Goal: Information Seeking & Learning: Find specific fact

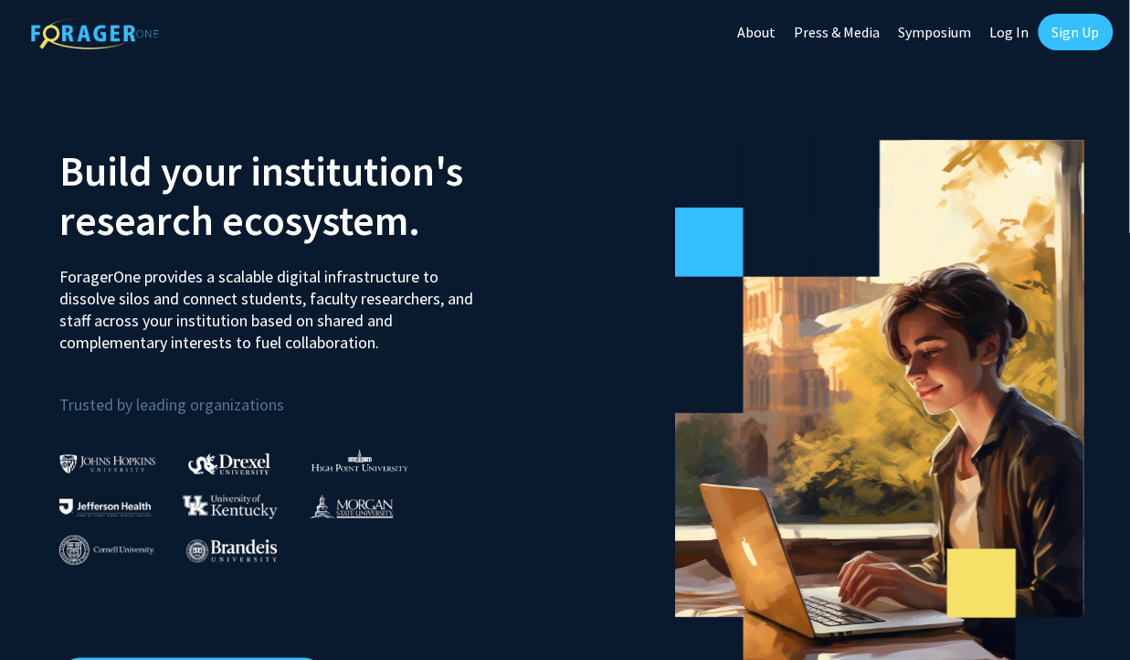
click at [1073, 33] on link "Sign Up" at bounding box center [1076, 32] width 75 height 37
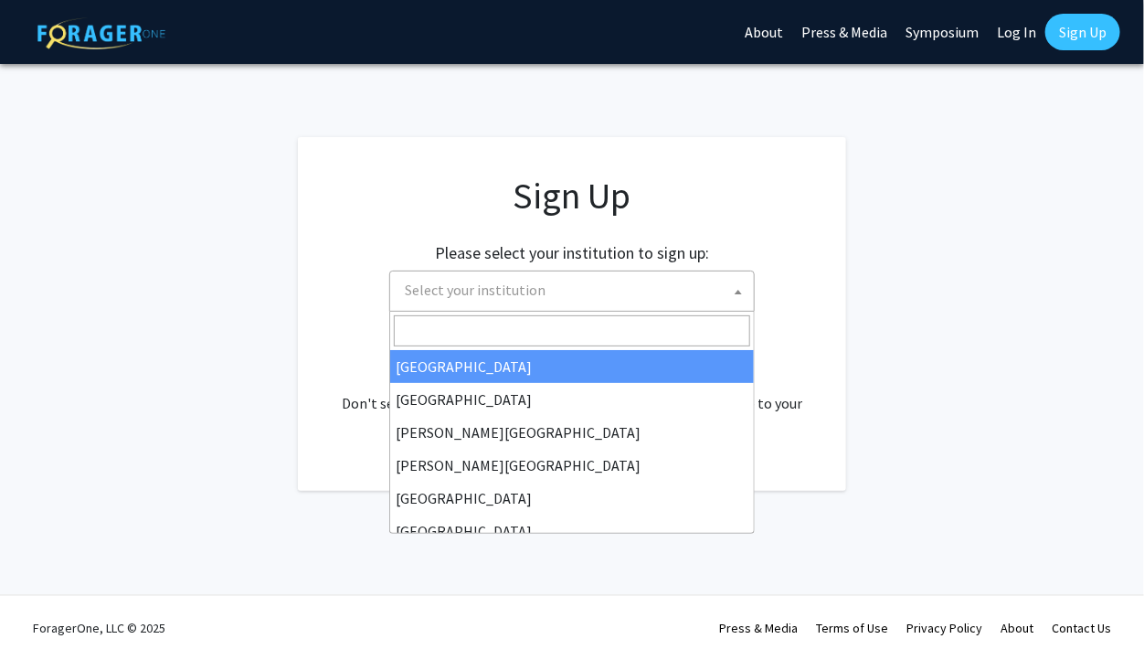
click at [681, 280] on span "Select your institution" at bounding box center [575, 289] width 356 height 37
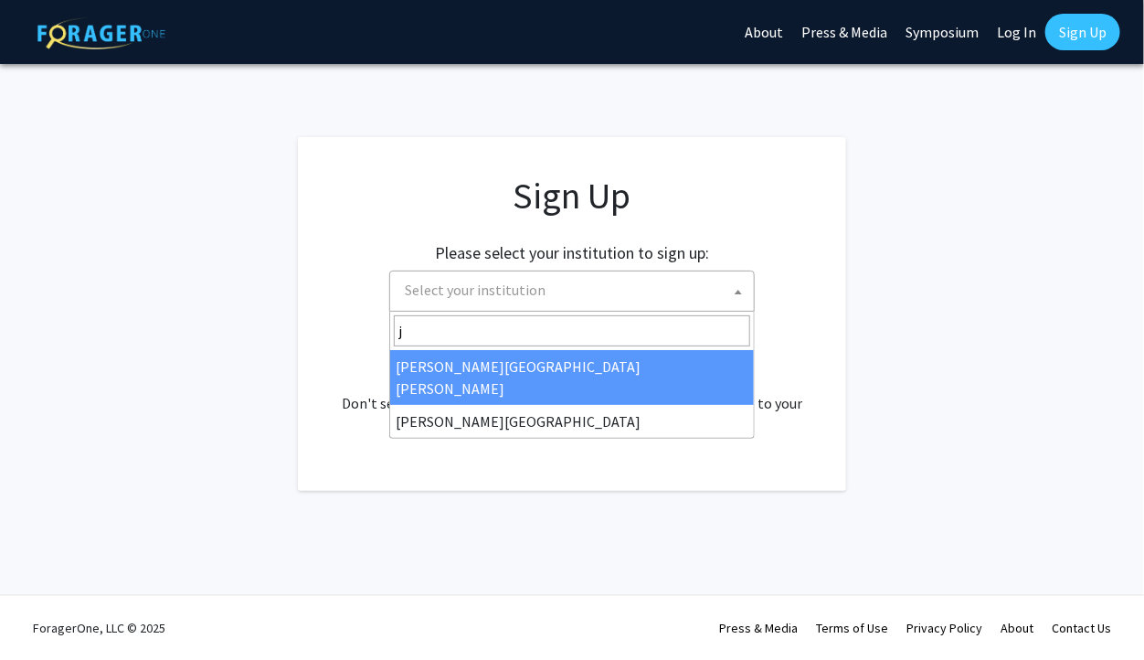
type input "j"
select select "1"
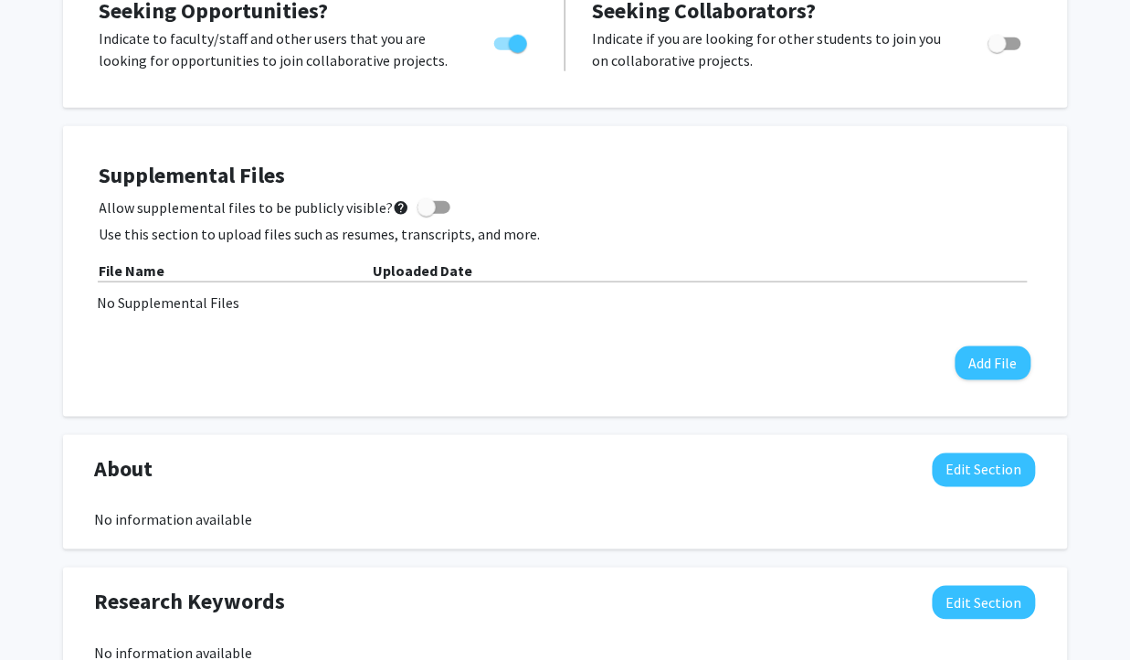
scroll to position [388, 0]
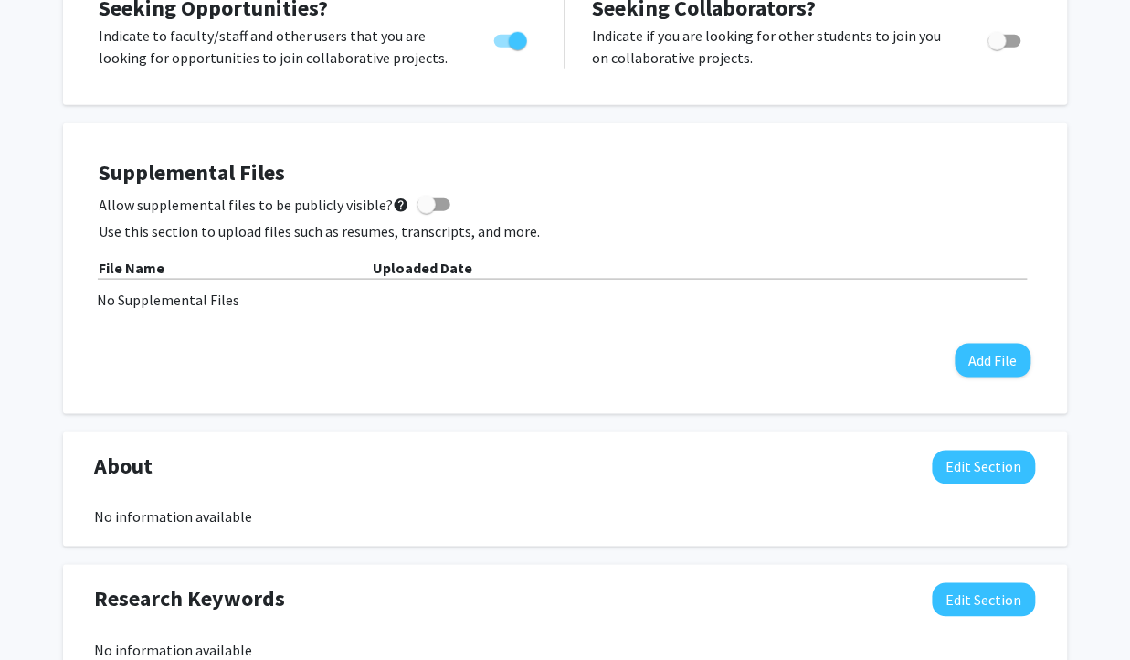
click at [160, 259] on b "File Name" at bounding box center [133, 268] width 66 height 18
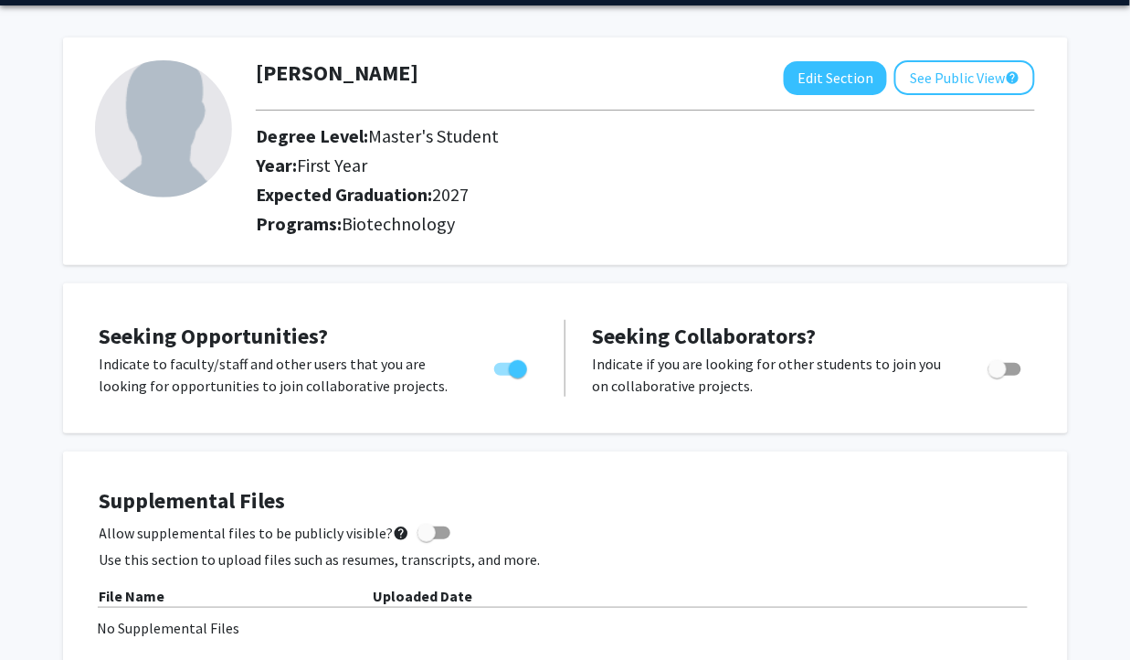
scroll to position [0, 0]
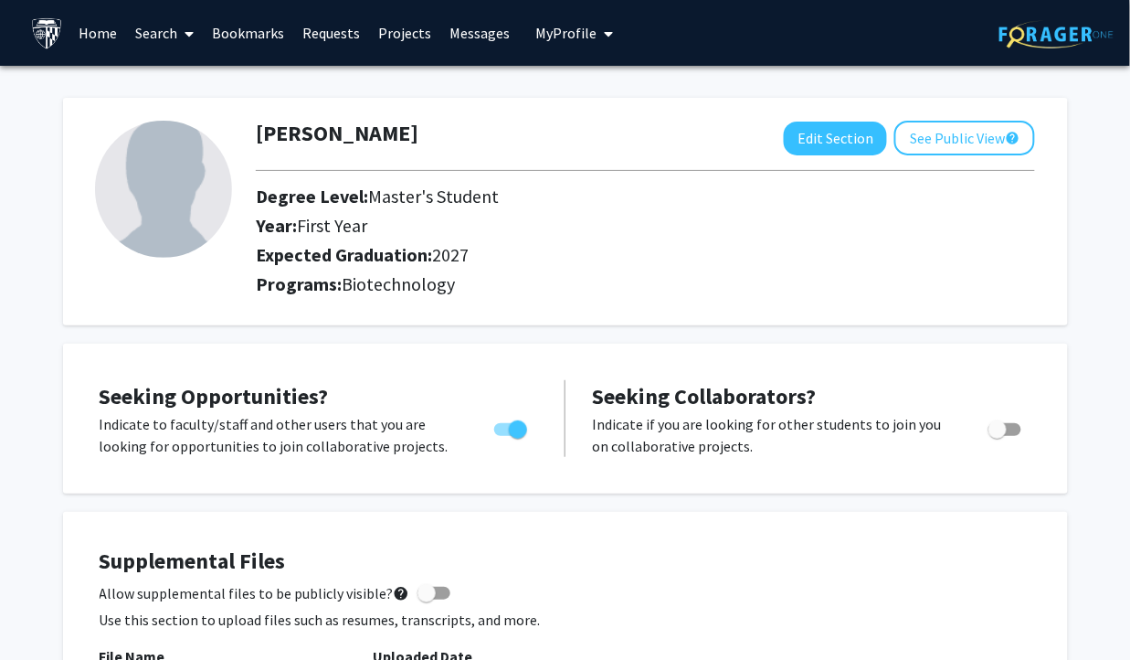
click at [147, 19] on link "Search" at bounding box center [164, 33] width 77 height 64
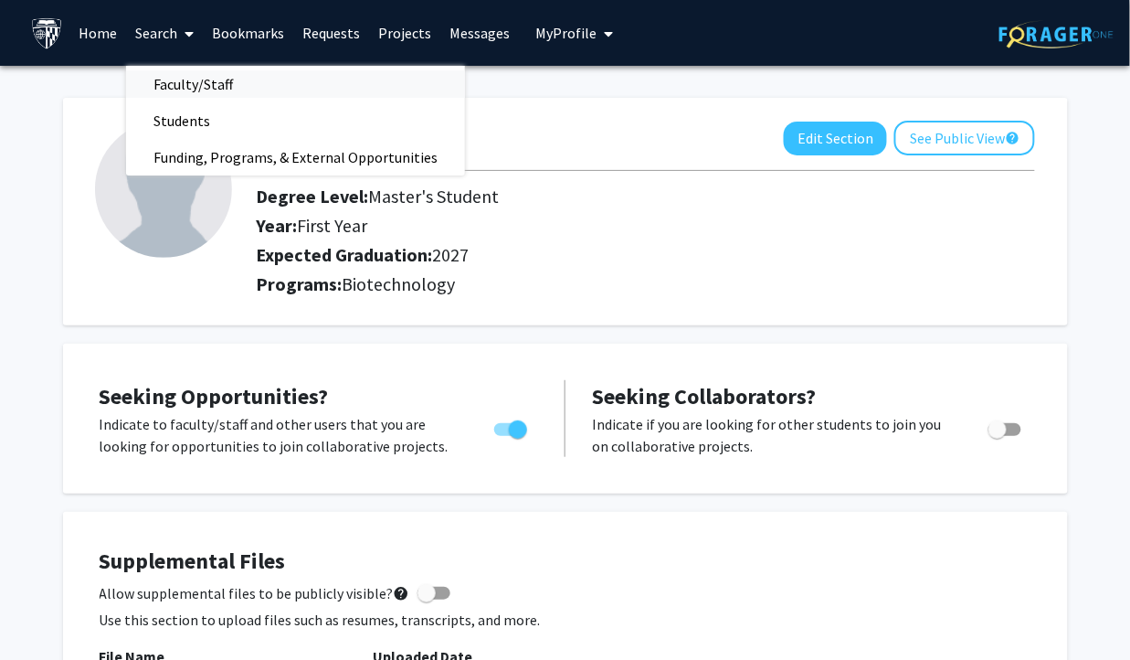
click at [174, 86] on span "Faculty/Staff" at bounding box center [193, 84] width 134 height 37
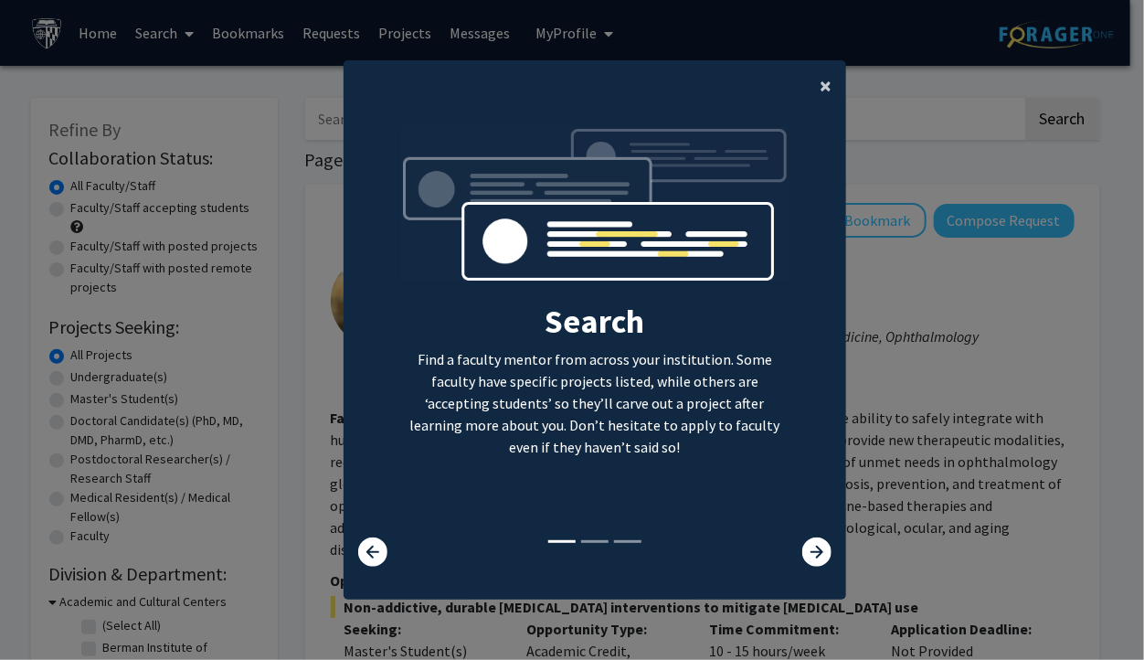
click at [810, 84] on button "×" at bounding box center [825, 85] width 41 height 51
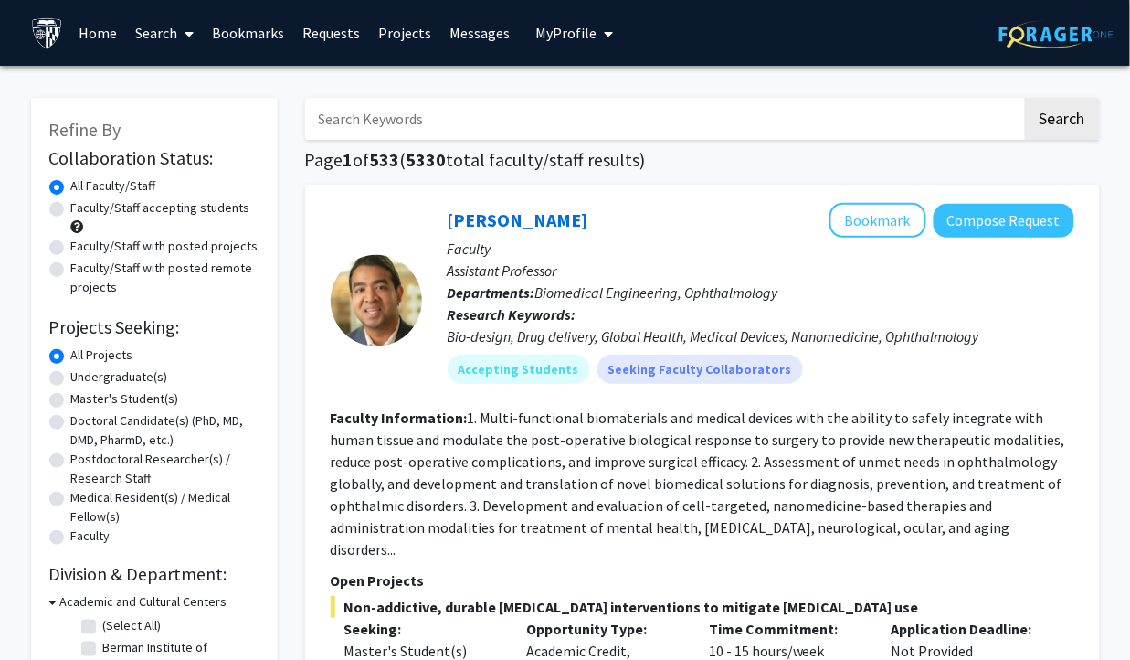
click at [685, 120] on input "Search Keywords" at bounding box center [663, 119] width 717 height 42
click at [1025, 98] on button "Search" at bounding box center [1062, 119] width 75 height 42
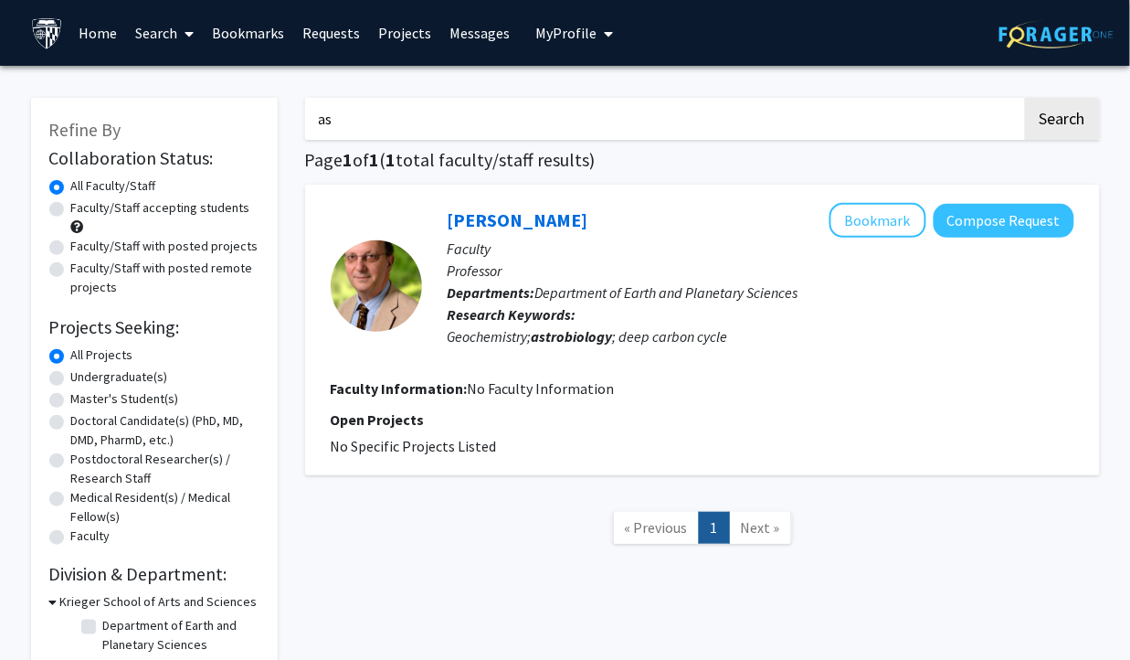
type input "a"
type input "microgravity"
click at [1025, 98] on button "Search" at bounding box center [1062, 119] width 75 height 42
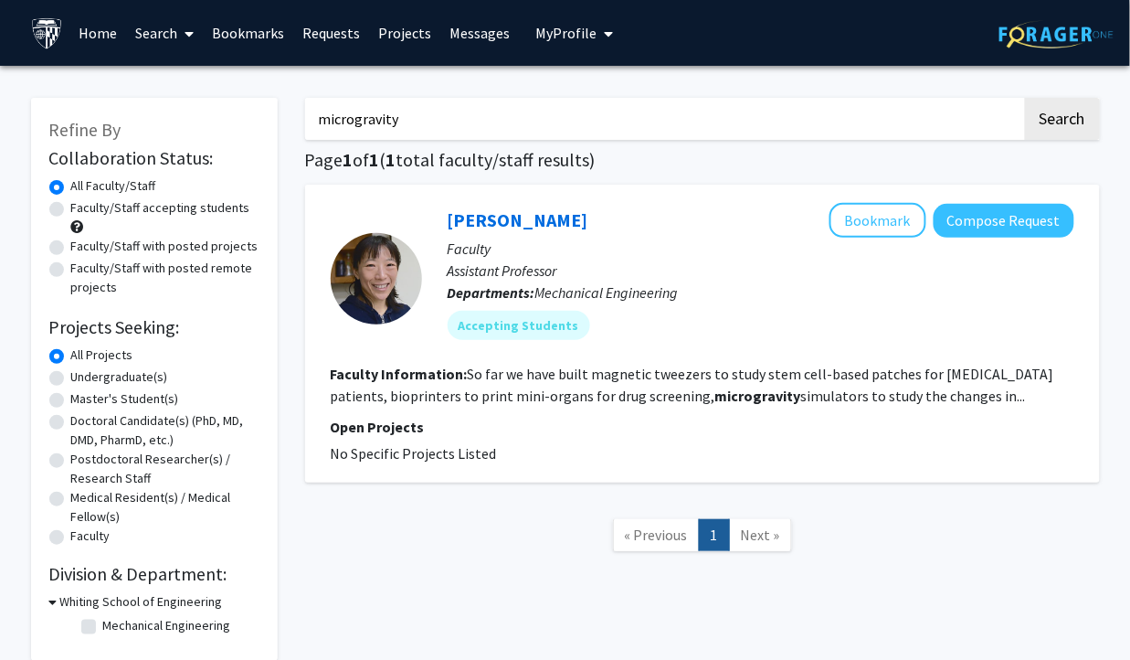
click at [662, 128] on input "microgravity" at bounding box center [663, 119] width 717 height 42
type input "neuroinflammation"
click at [1025, 98] on button "Search" at bounding box center [1062, 119] width 75 height 42
